Goal: Navigation & Orientation: Find specific page/section

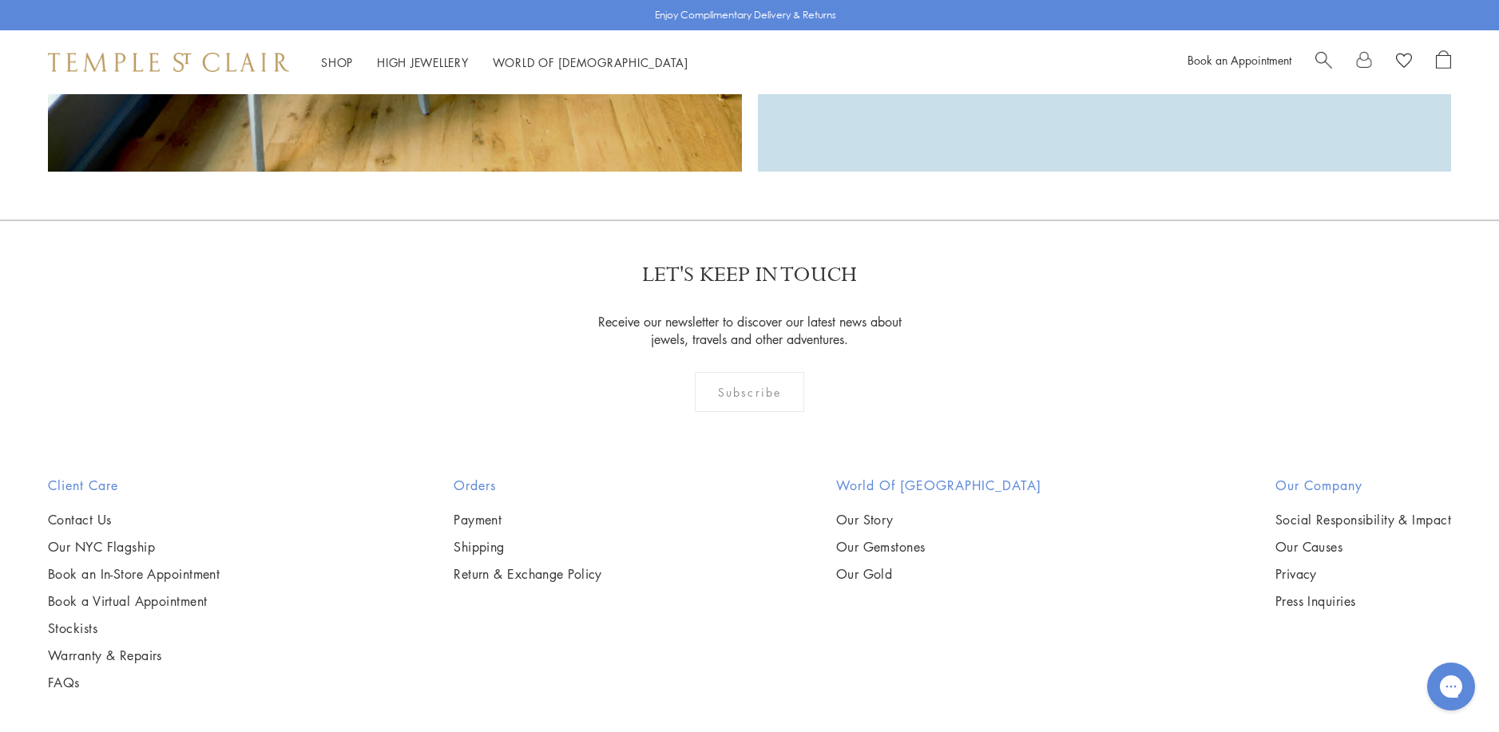
scroll to position [5156, 0]
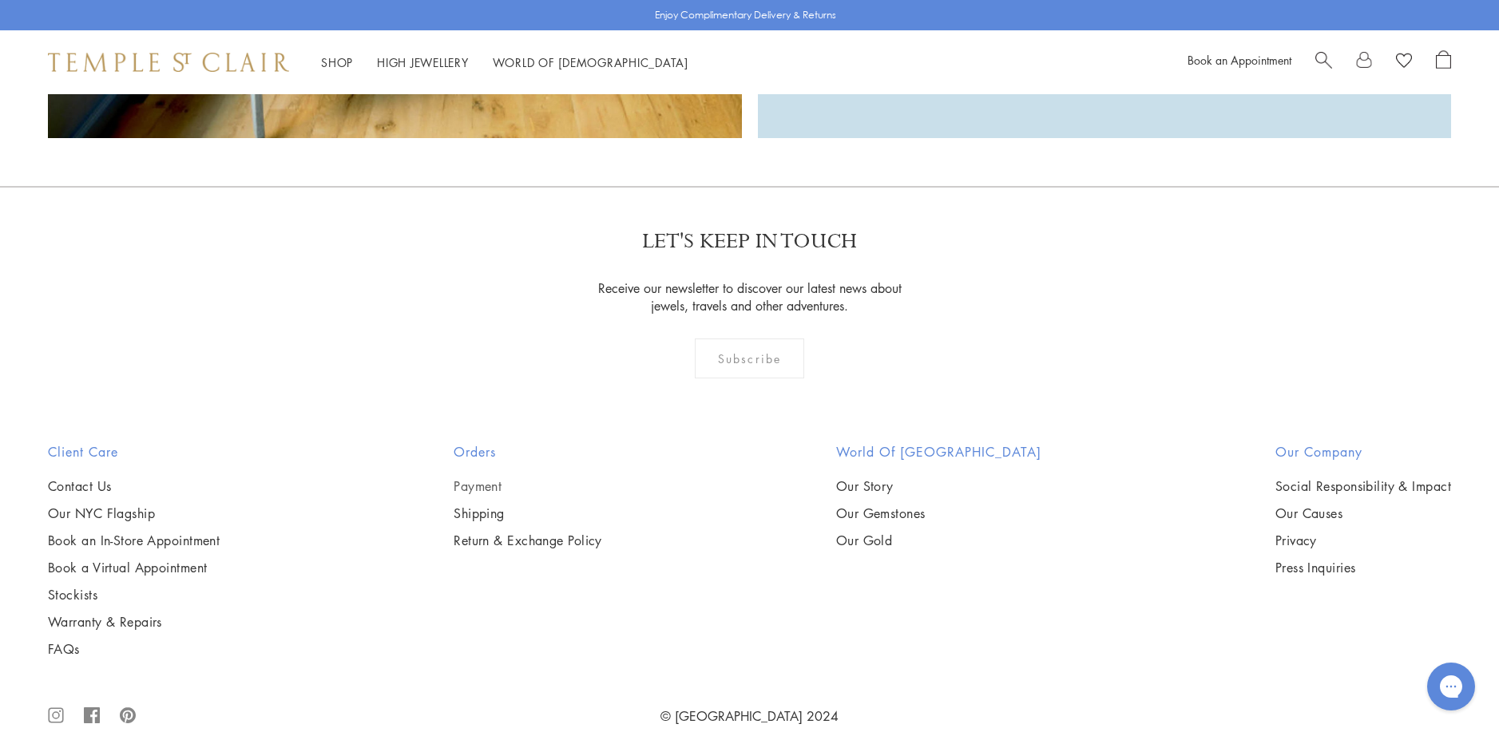
click at [495, 478] on link "Payment" at bounding box center [528, 487] width 149 height 18
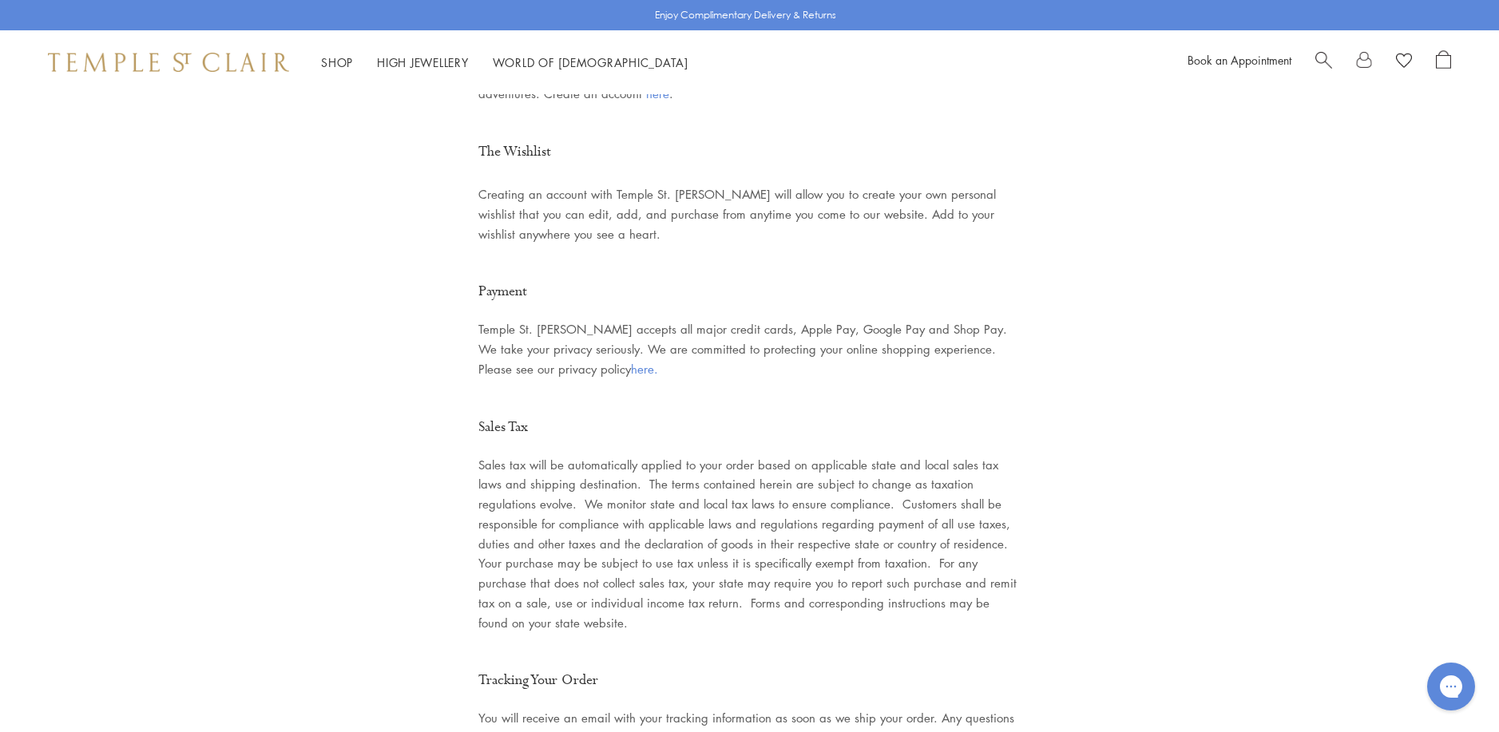
click at [631, 361] on link "here." at bounding box center [644, 369] width 27 height 16
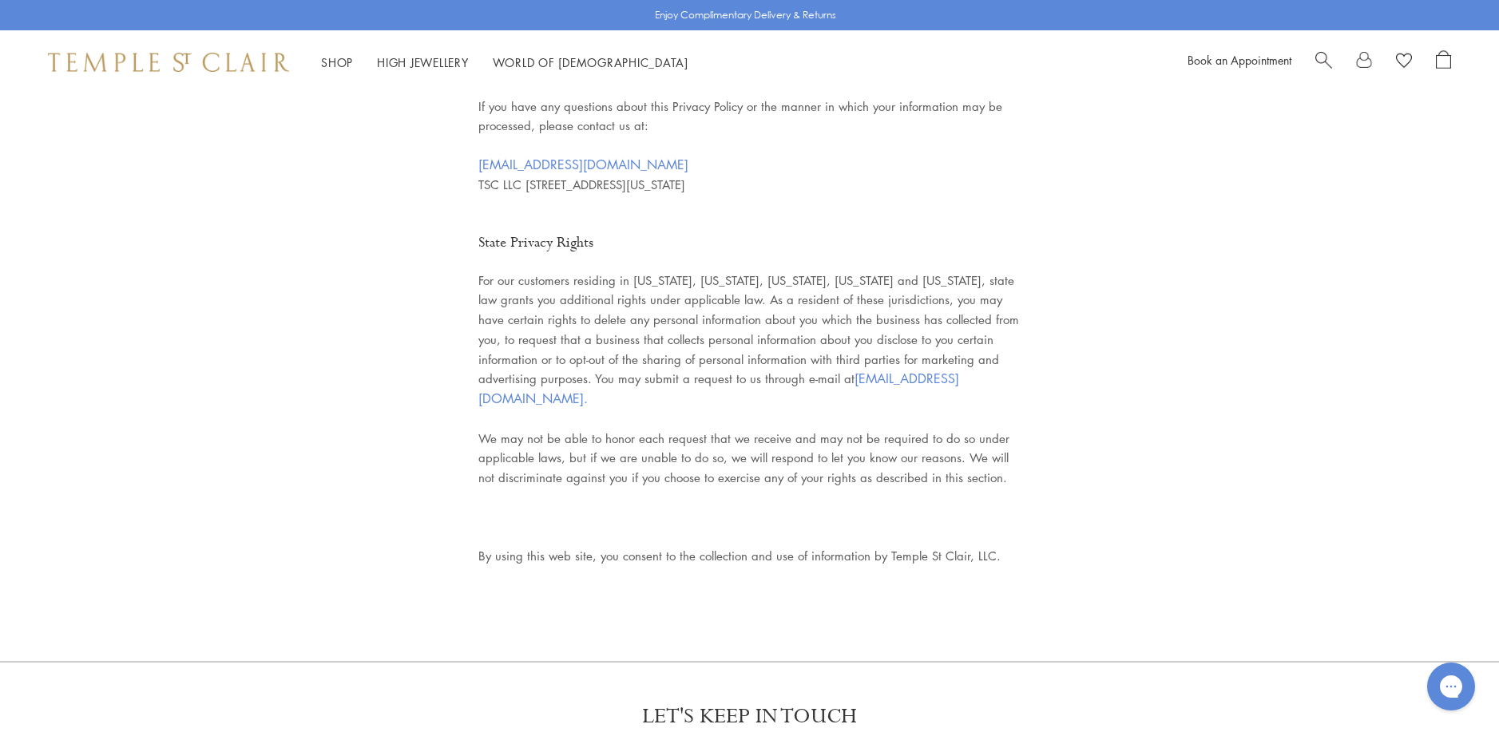
scroll to position [9504, 0]
click at [1361, 59] on link at bounding box center [1364, 62] width 16 height 24
